Goal: Information Seeking & Learning: Learn about a topic

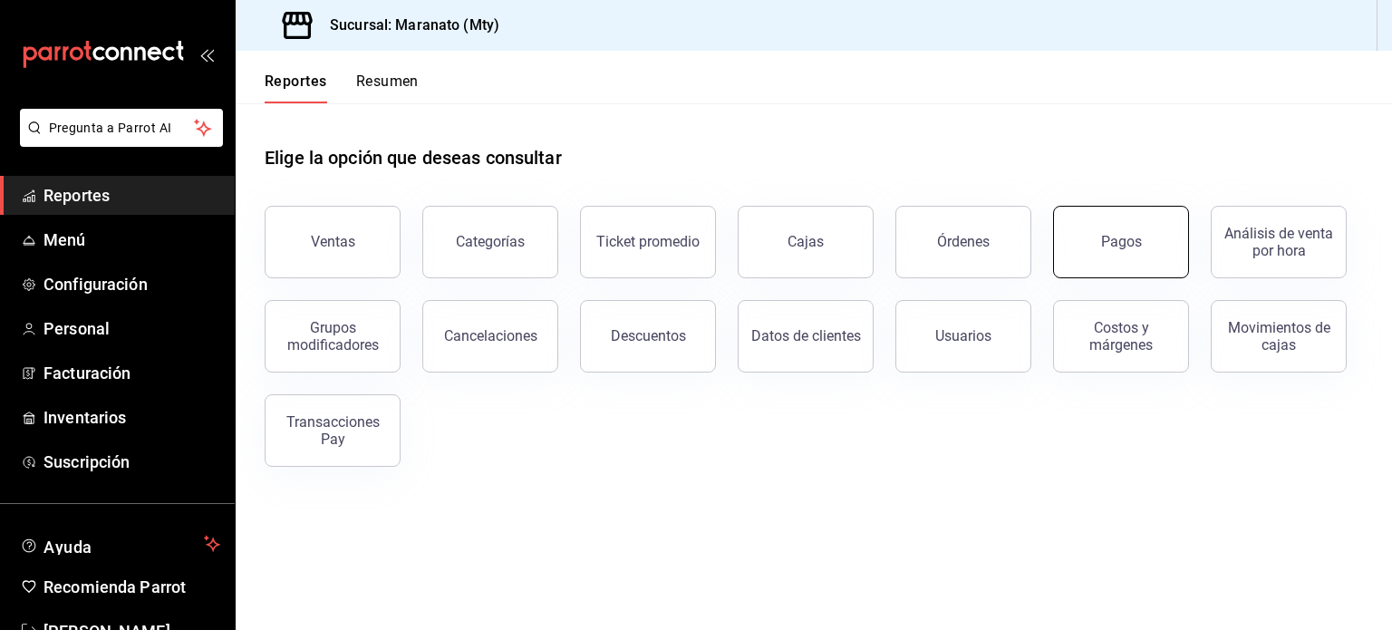
click at [1116, 257] on button "Pagos" at bounding box center [1121, 242] width 136 height 73
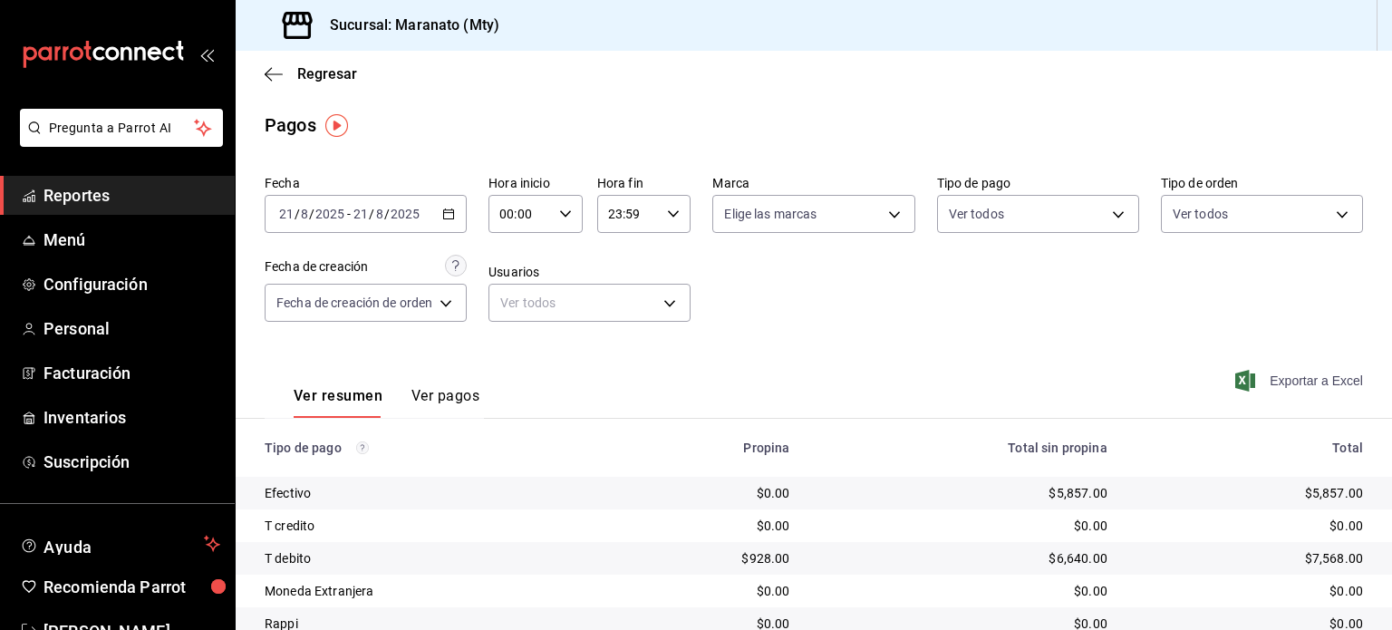
click at [1268, 381] on span "Exportar a Excel" at bounding box center [1301, 381] width 124 height 22
click at [430, 396] on button "Ver pagos" at bounding box center [446, 402] width 68 height 31
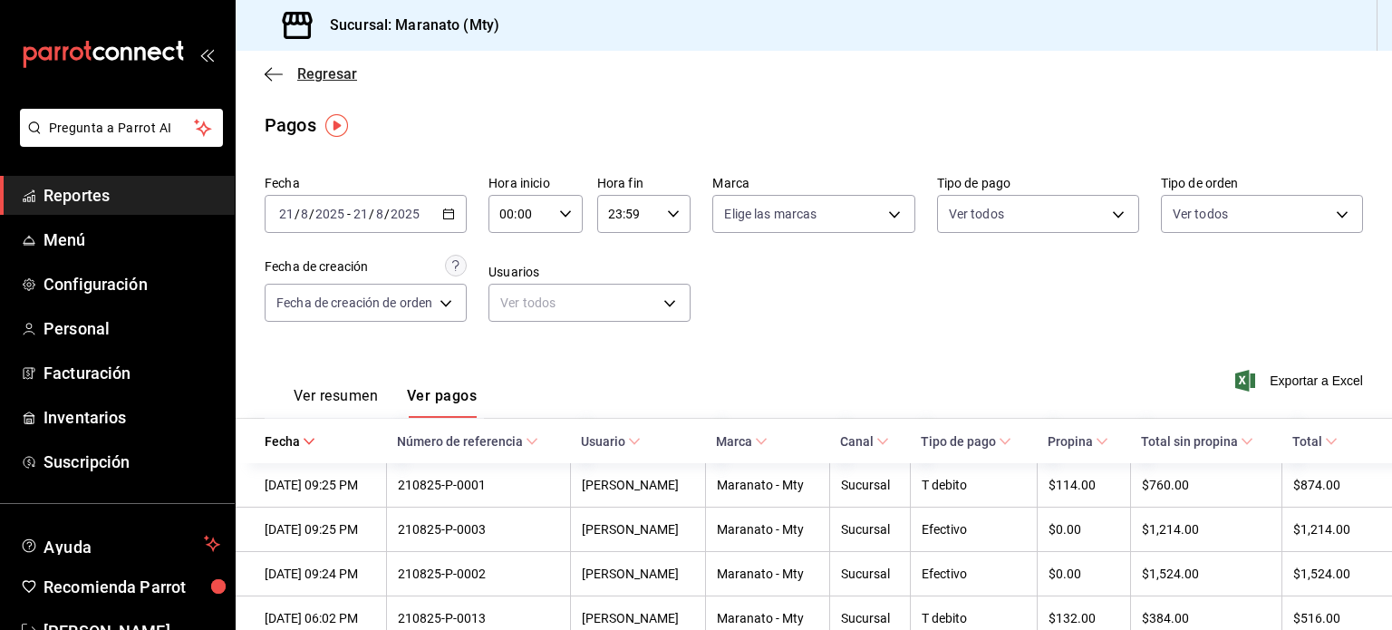
click at [278, 76] on icon "button" at bounding box center [274, 74] width 18 height 16
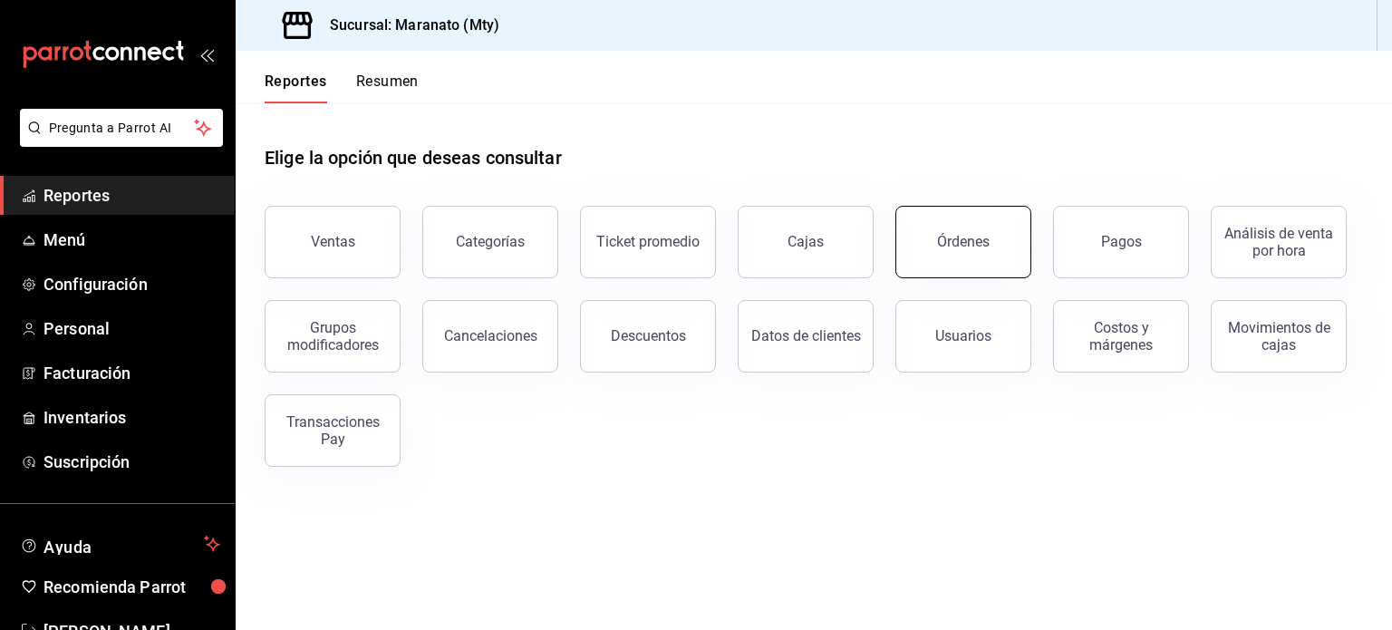
click at [971, 256] on button "Órdenes" at bounding box center [964, 242] width 136 height 73
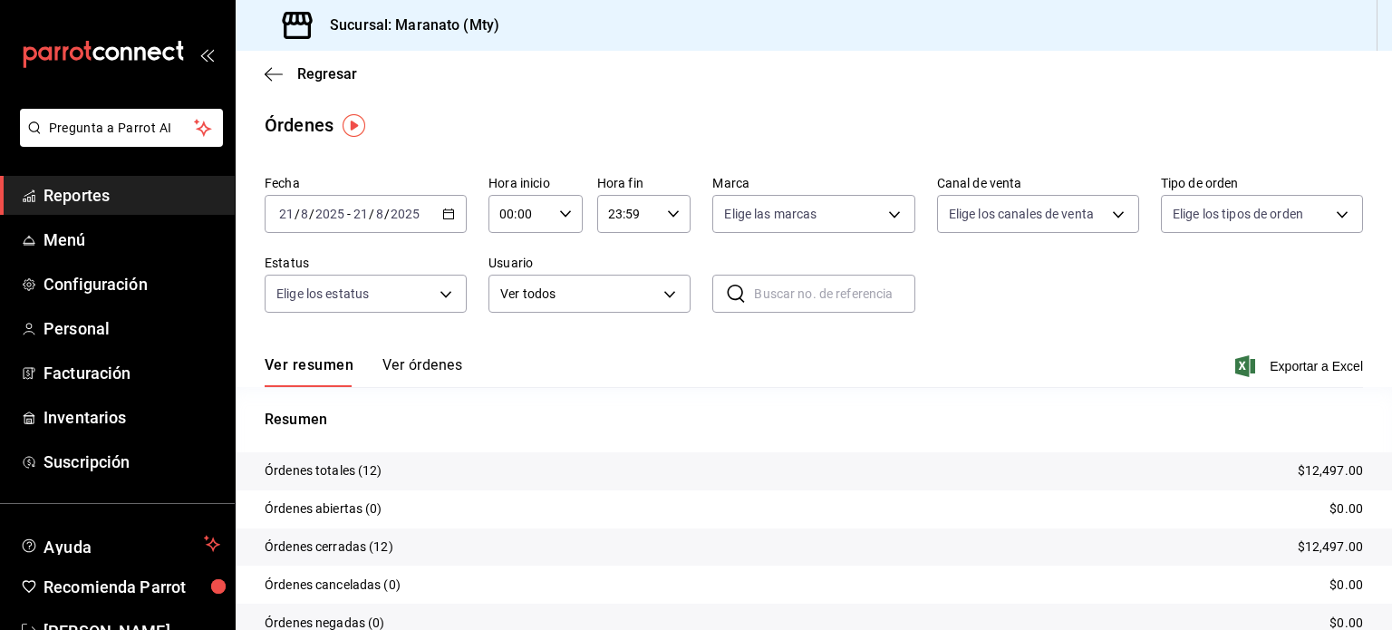
click at [402, 373] on button "Ver órdenes" at bounding box center [423, 371] width 80 height 31
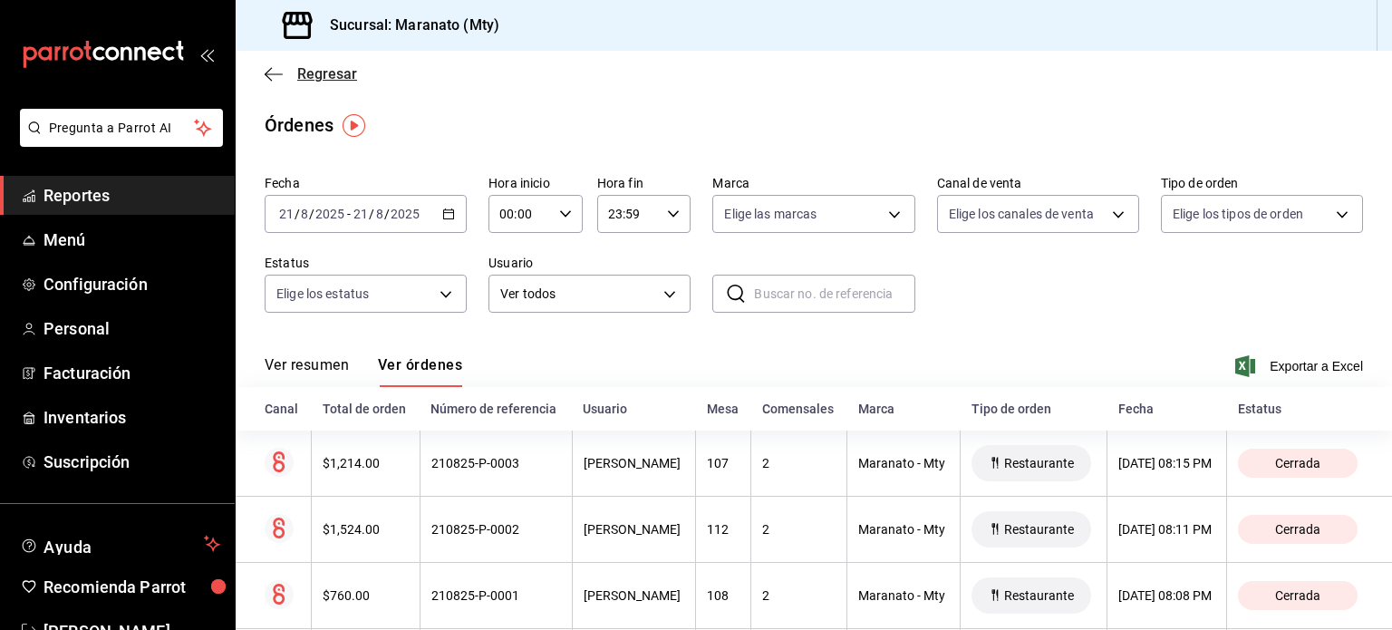
click at [272, 71] on icon "button" at bounding box center [274, 74] width 18 height 16
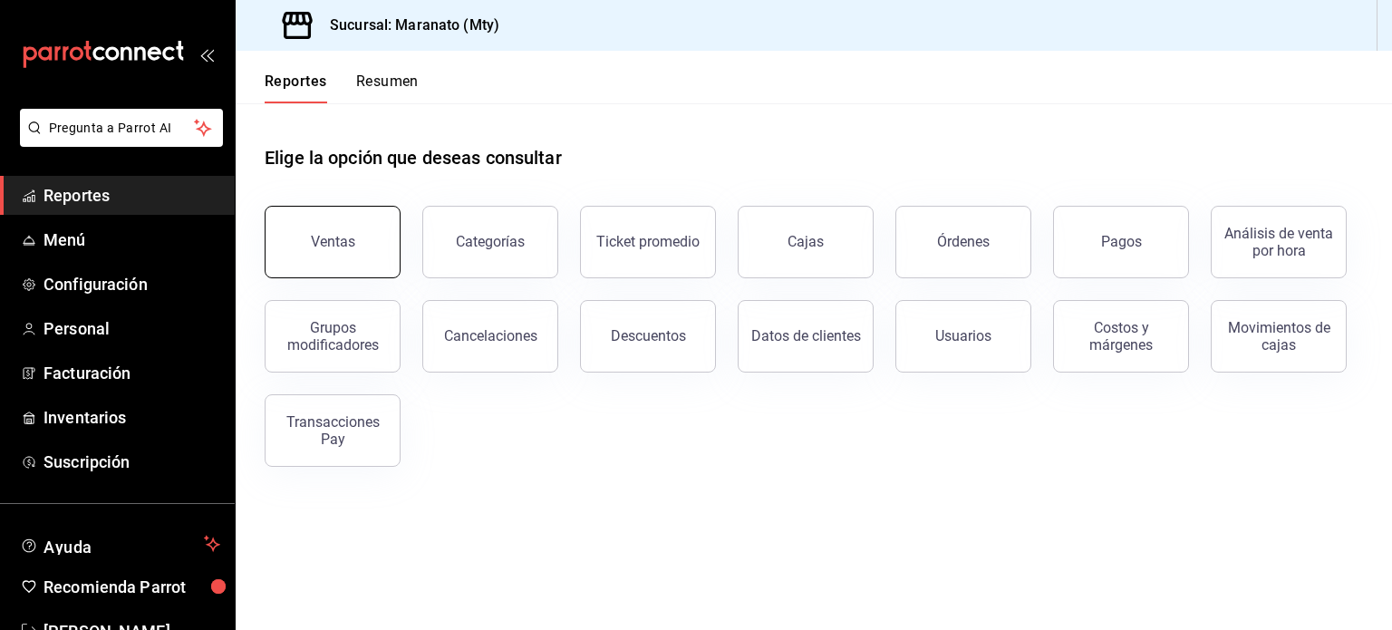
click at [388, 248] on button "Ventas" at bounding box center [333, 242] width 136 height 73
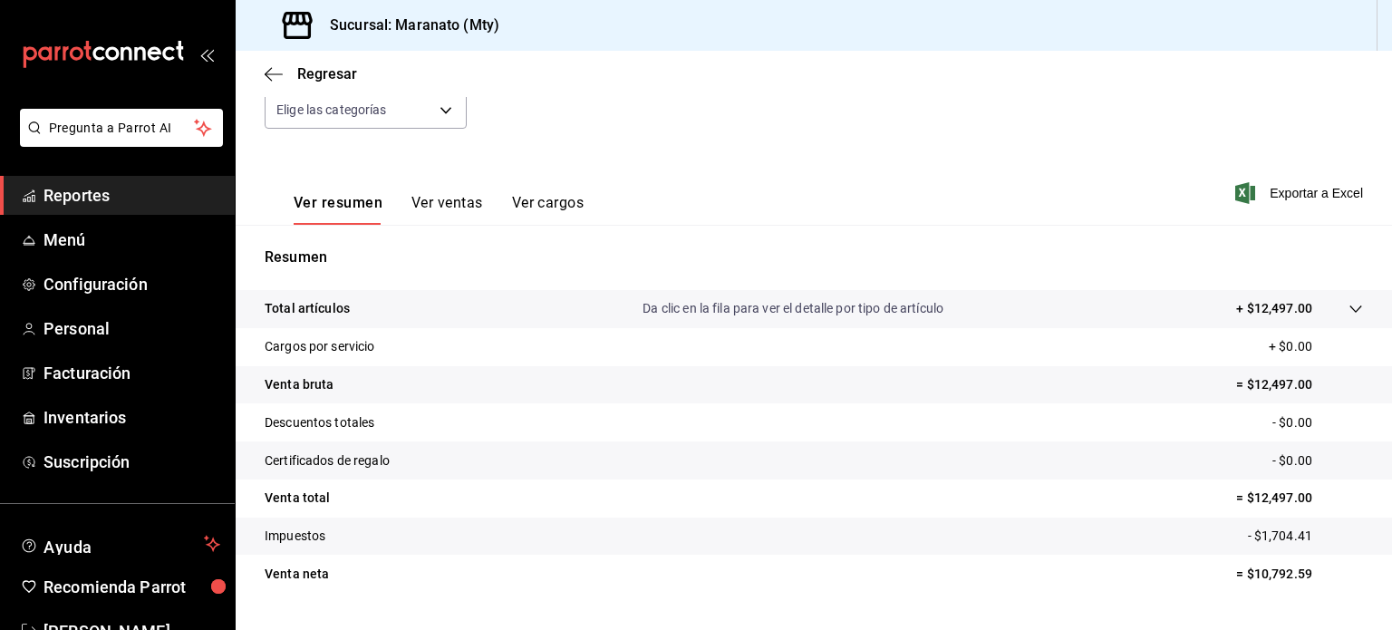
scroll to position [238, 0]
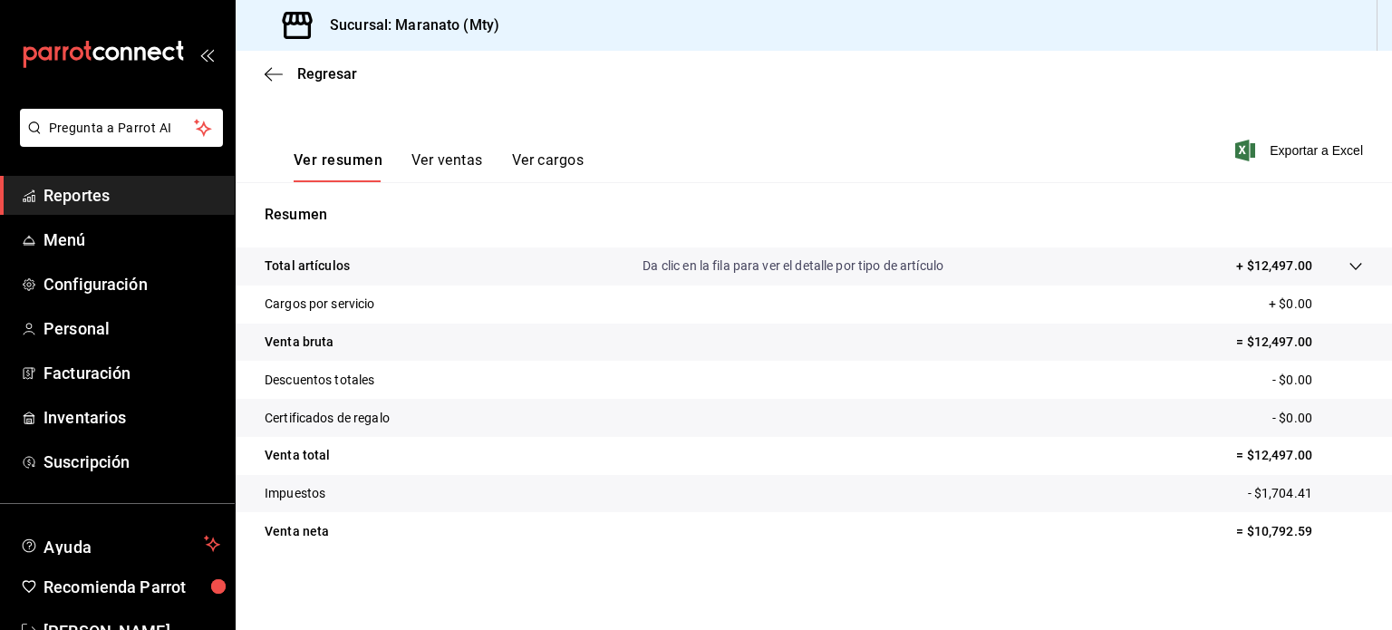
click at [451, 171] on button "Ver ventas" at bounding box center [448, 166] width 72 height 31
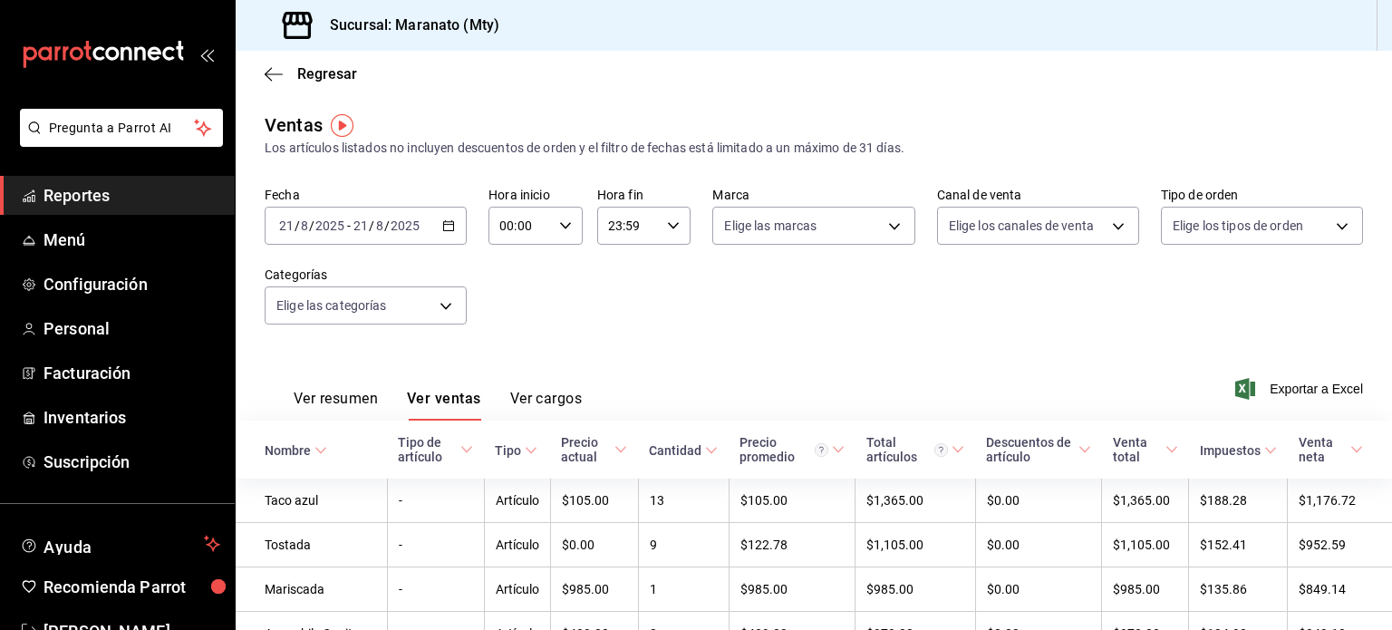
click at [257, 72] on div "Regresar" at bounding box center [814, 74] width 1157 height 46
click at [279, 72] on icon "button" at bounding box center [274, 74] width 18 height 16
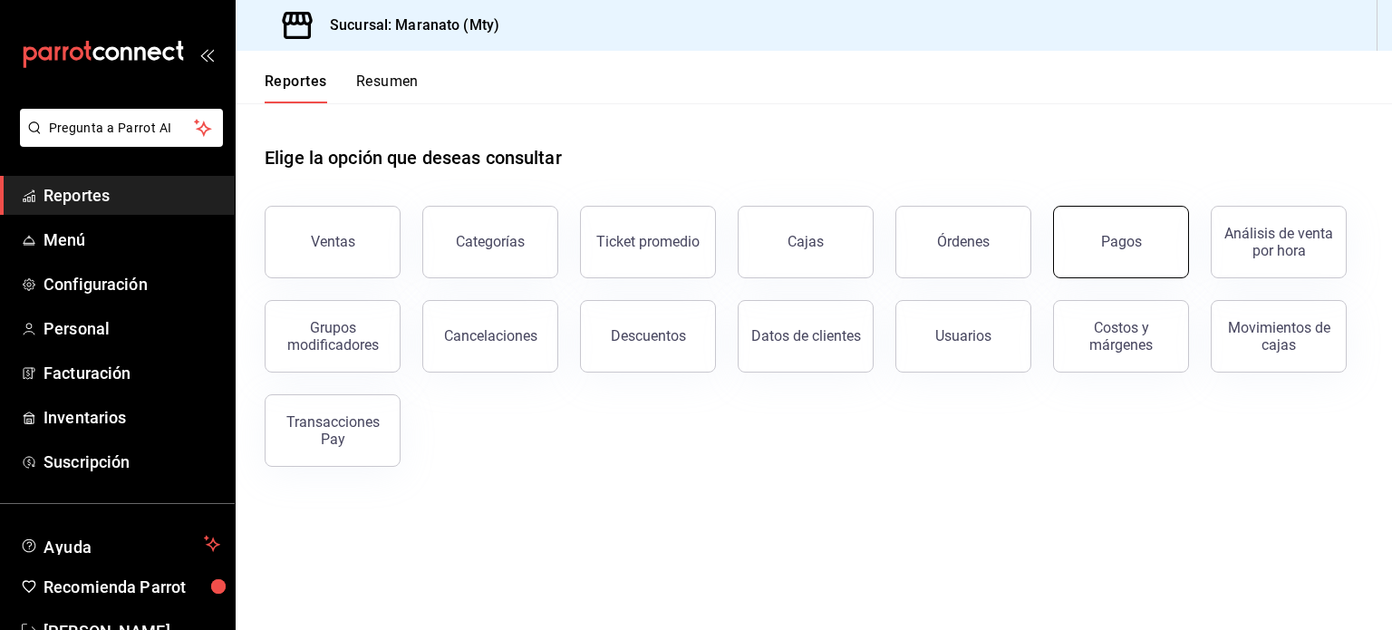
click at [1122, 245] on div "Pagos" at bounding box center [1121, 241] width 41 height 17
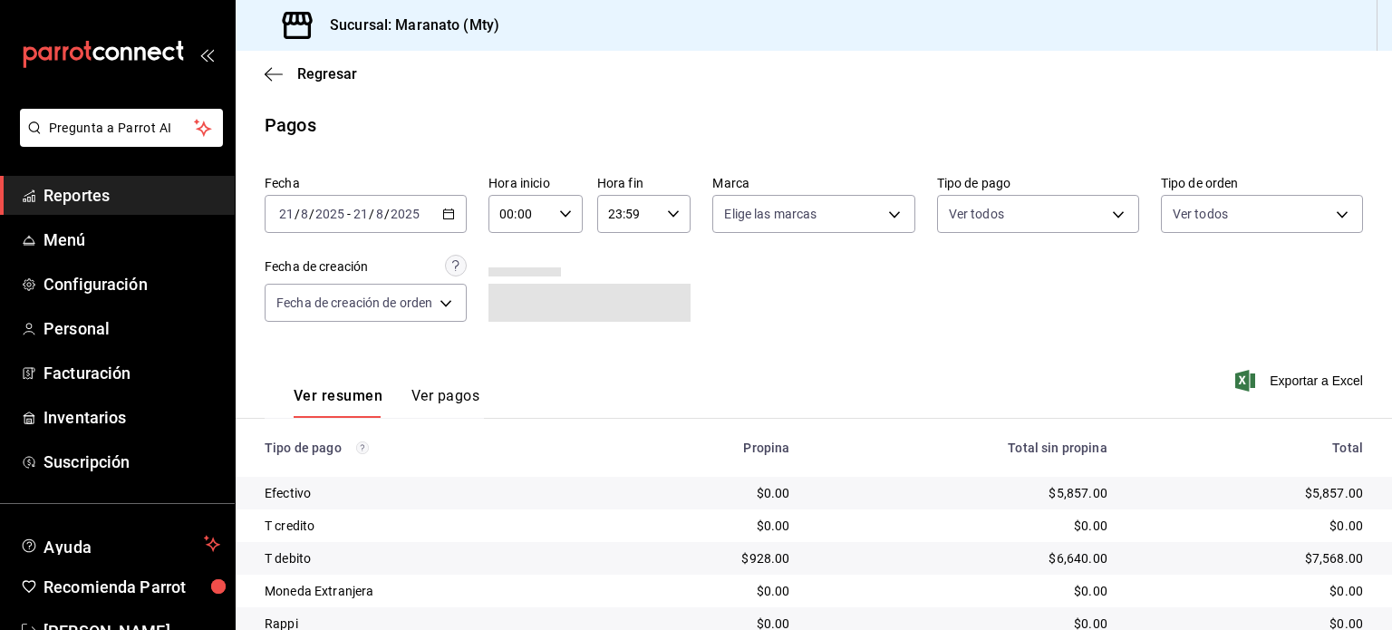
scroll to position [138, 0]
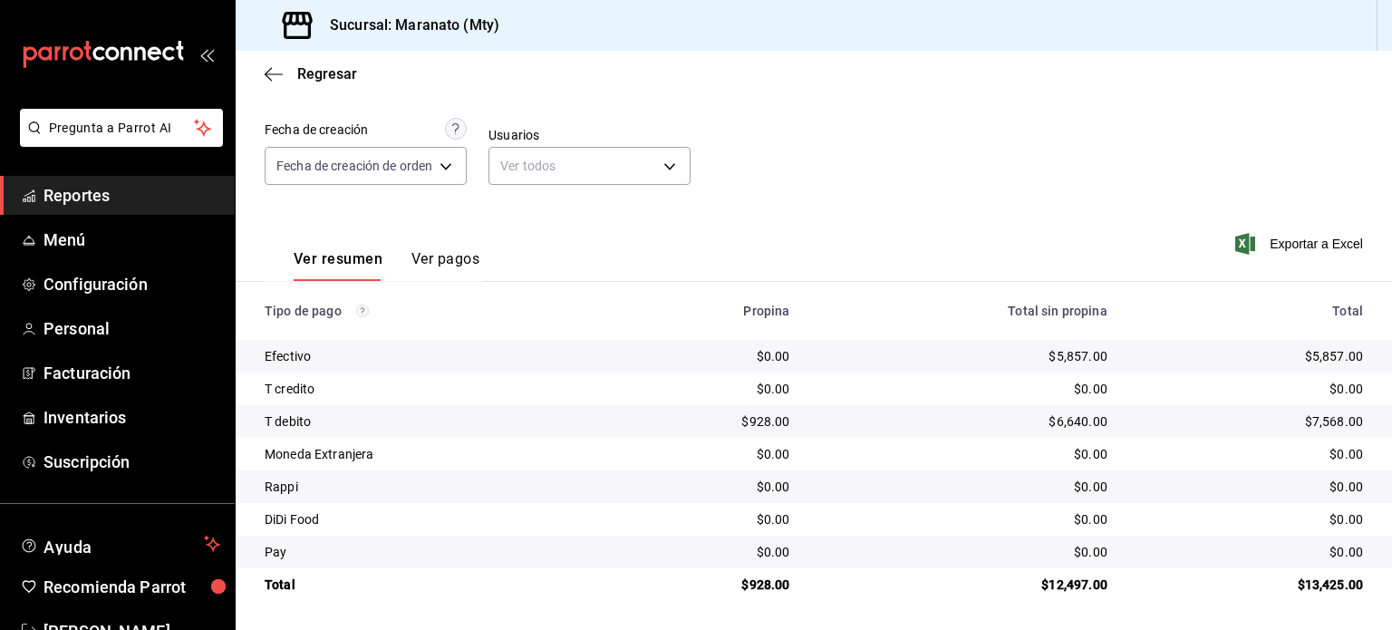
click at [977, 125] on div "Fecha 2025-08-21 21 / 8 / 2025 - 2025-08-21 21 / 8 / 2025 Hora inicio 00:00 Hor…" at bounding box center [814, 119] width 1099 height 176
click at [276, 81] on icon "button" at bounding box center [274, 74] width 18 height 16
